Goal: Information Seeking & Learning: Learn about a topic

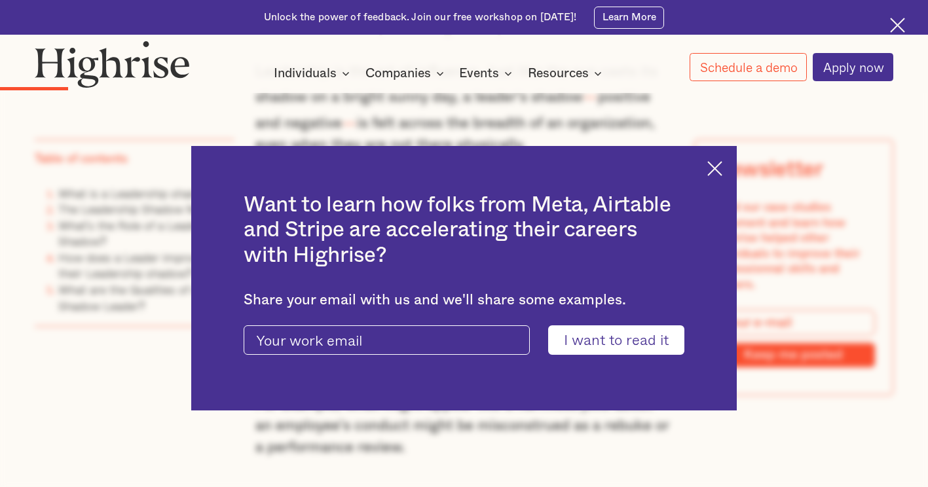
scroll to position [982, 0]
click at [722, 166] on img at bounding box center [714, 168] width 15 height 15
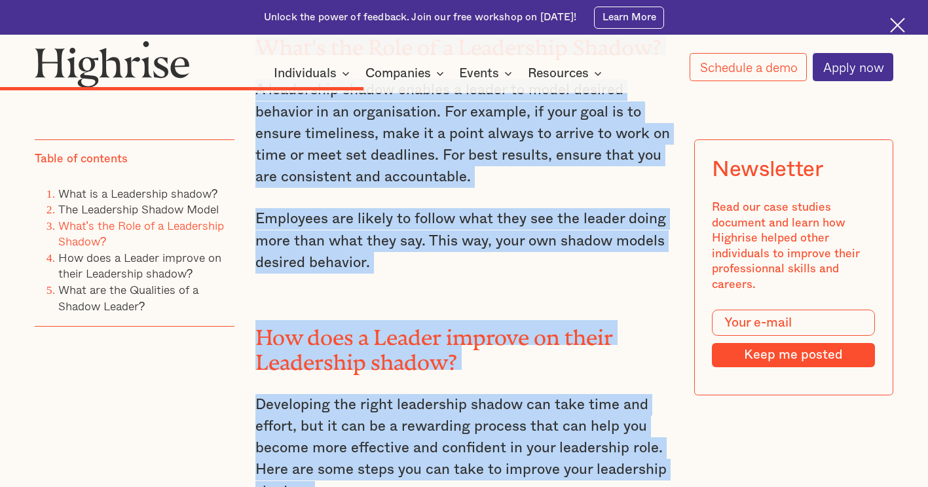
scroll to position [3550, 0]
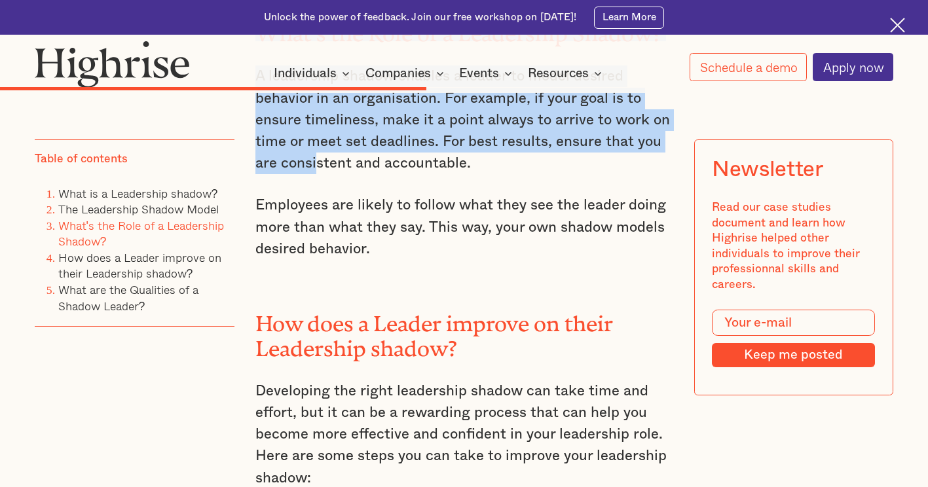
drag, startPoint x: 288, startPoint y: 187, endPoint x: 314, endPoint y: 107, distance: 84.1
click at [314, 107] on div "All leaders cast a shadow. The question is whether yours is blocking the sun or…" at bounding box center [463, 330] width 417 height 5846
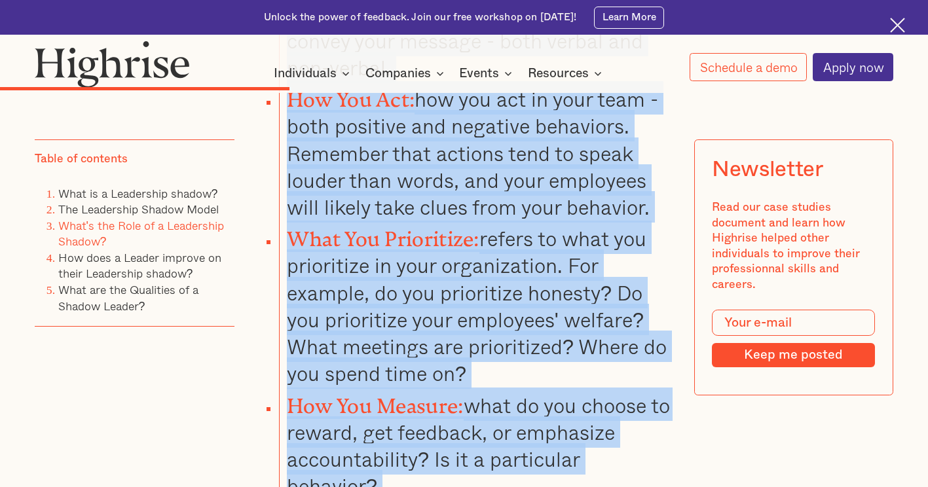
scroll to position [2604, 0]
click at [390, 446] on div "The Leadership Shadow Model The leadership shadow model enables leaders to impl…" at bounding box center [463, 9] width 417 height 1048
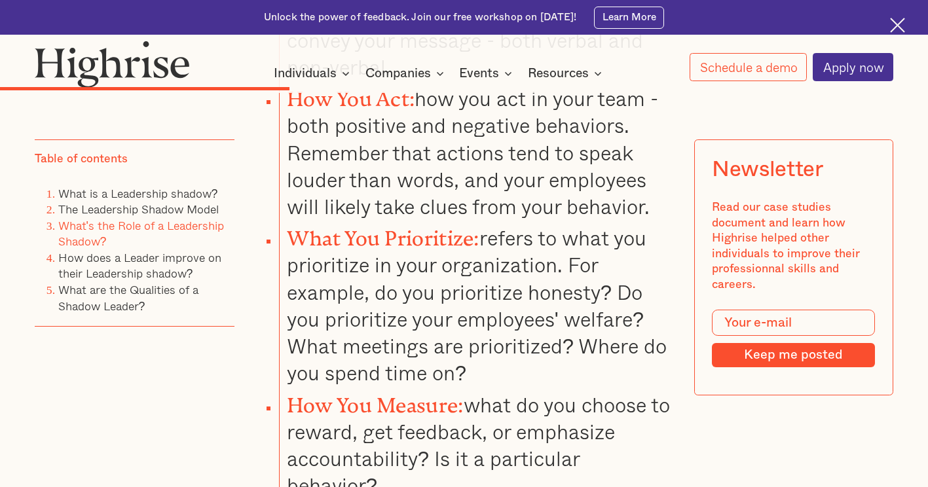
drag, startPoint x: 384, startPoint y: 426, endPoint x: 372, endPoint y: 429, distance: 12.7
click at [372, 429] on li "How You Measure: what do you choose to reward, get feedback, or emphasize accou…" at bounding box center [476, 443] width 394 height 113
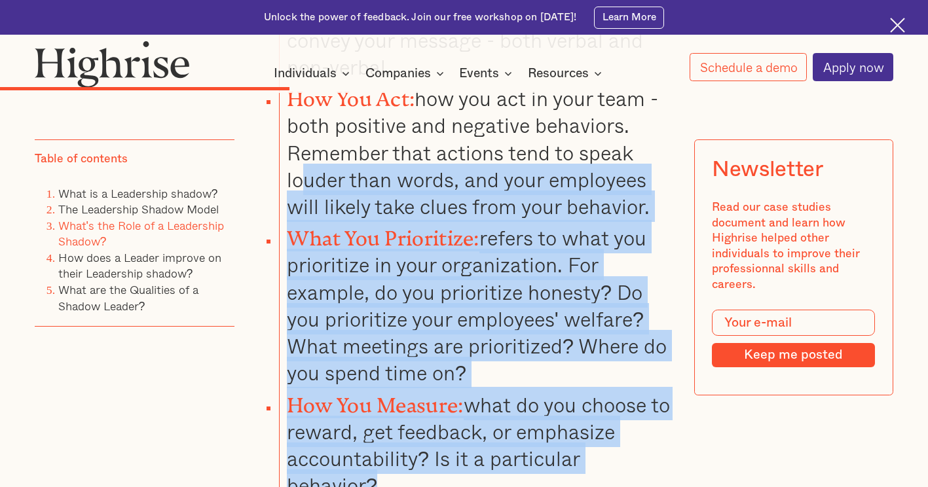
drag, startPoint x: 372, startPoint y: 429, endPoint x: 304, endPoint y: 124, distance: 312.7
click at [304, 124] on ul "What You Say and how you communicate it: This refers to how you convey your mes…" at bounding box center [455, 231] width 434 height 536
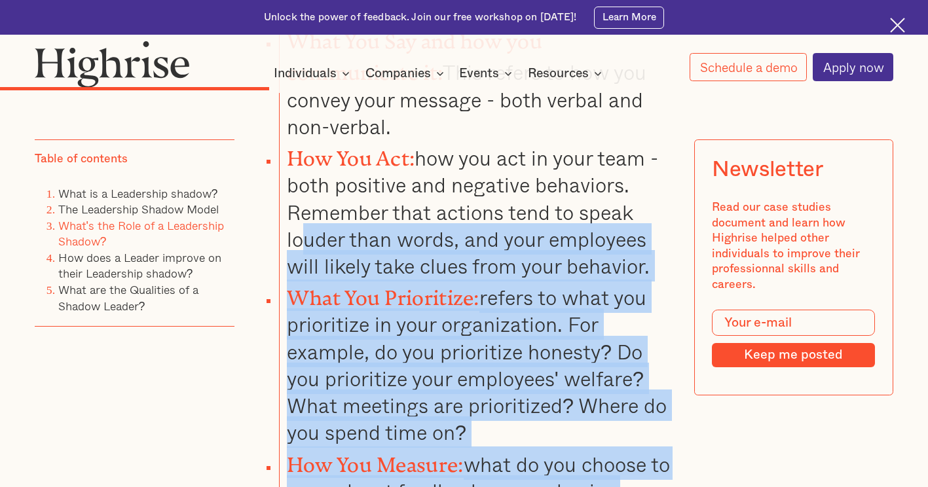
scroll to position [2435, 0]
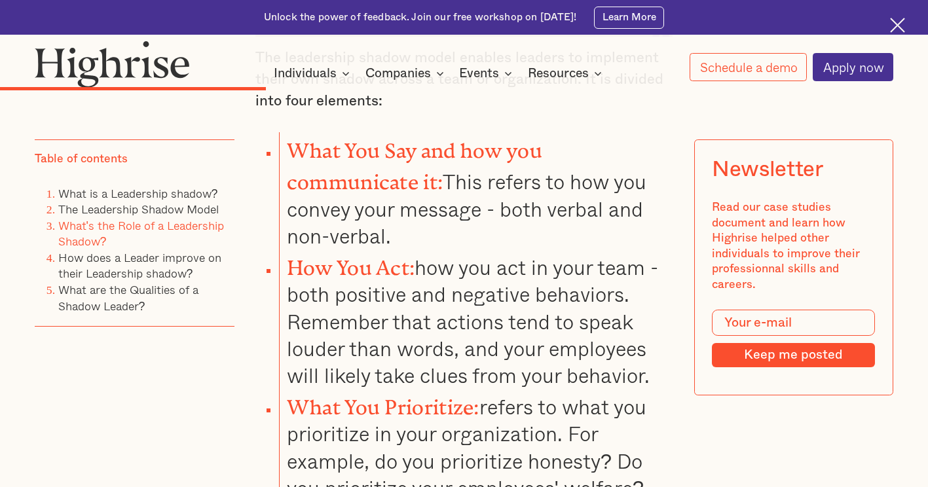
drag, startPoint x: 304, startPoint y: 124, endPoint x: 289, endPoint y: 103, distance: 24.9
click at [289, 139] on strong "What You Say and how you communicate it:" at bounding box center [414, 161] width 255 height 45
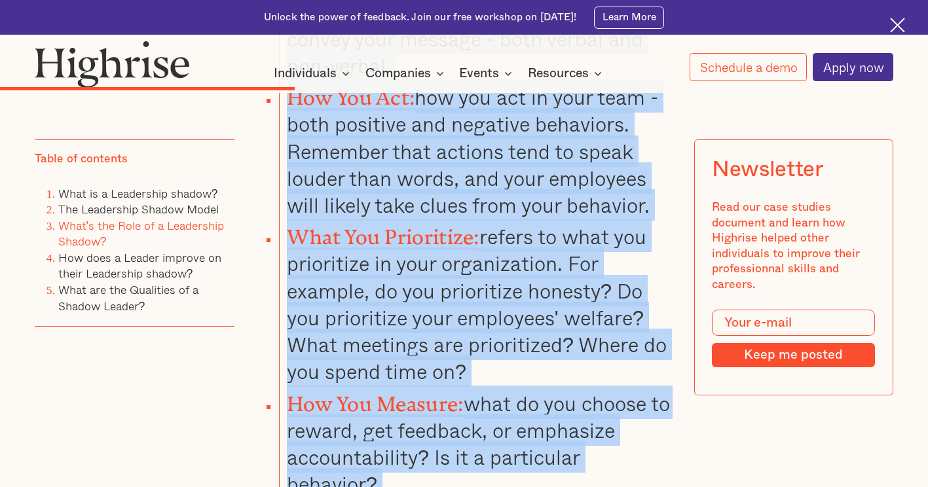
scroll to position [2644, 0]
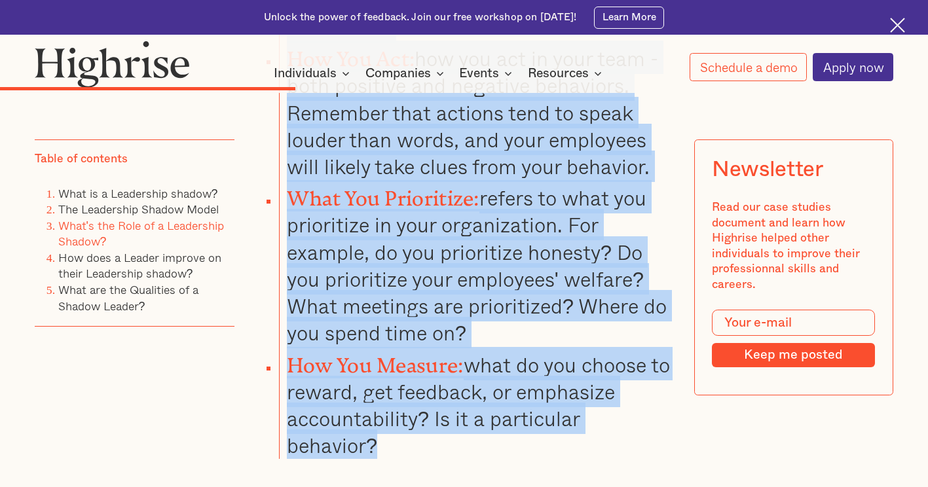
drag, startPoint x: 287, startPoint y: 104, endPoint x: 471, endPoint y: 404, distance: 351.5
copy ul "What You Say and how you communicate it: This refers to how you convey your mes…"
